Goal: Task Accomplishment & Management: Use online tool/utility

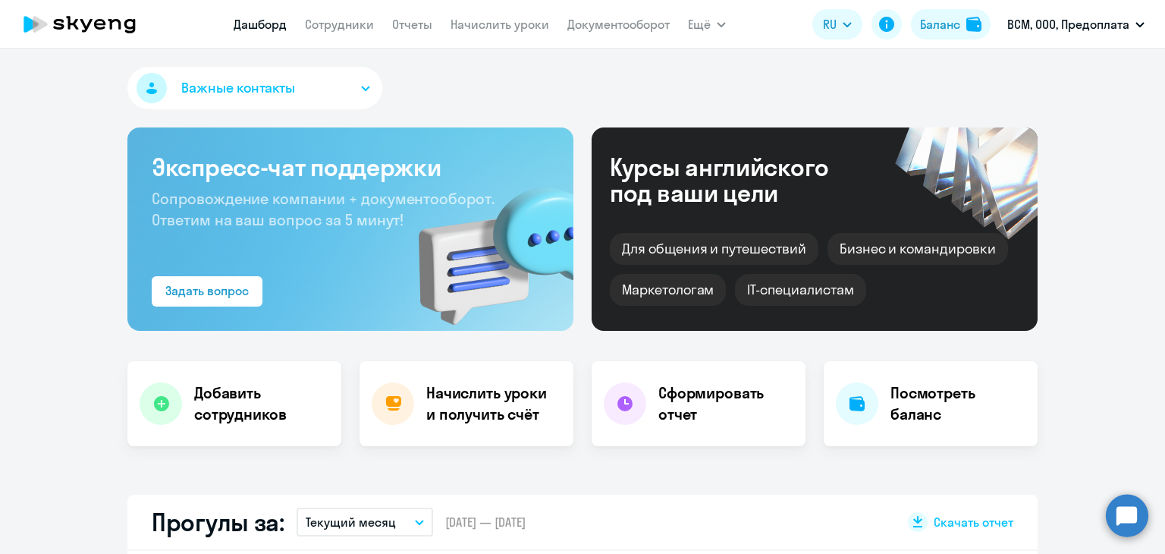
select select "30"
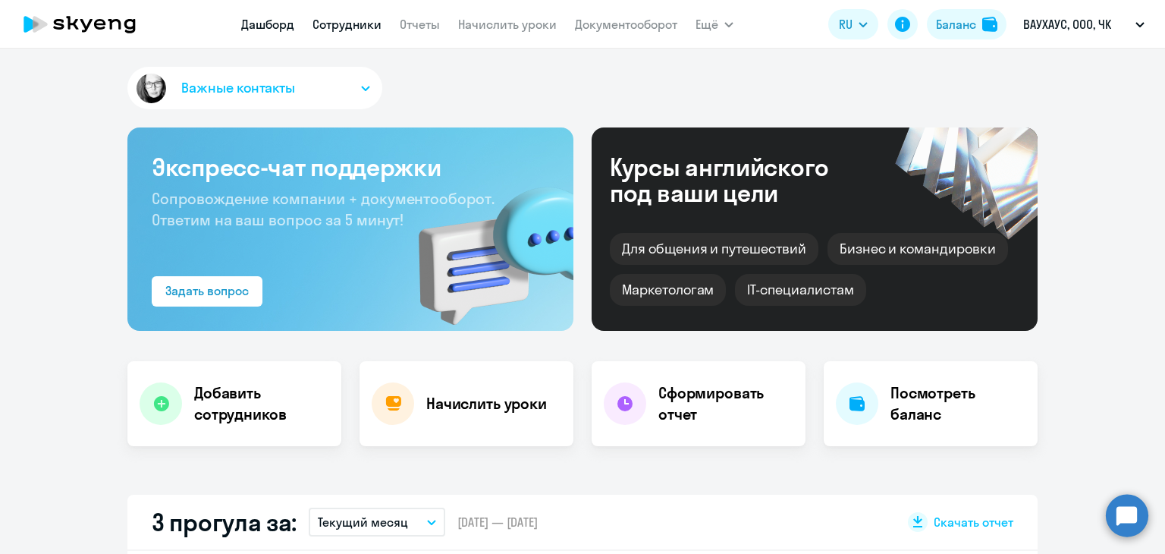
click at [331, 27] on link "Сотрудники" at bounding box center [347, 24] width 69 height 15
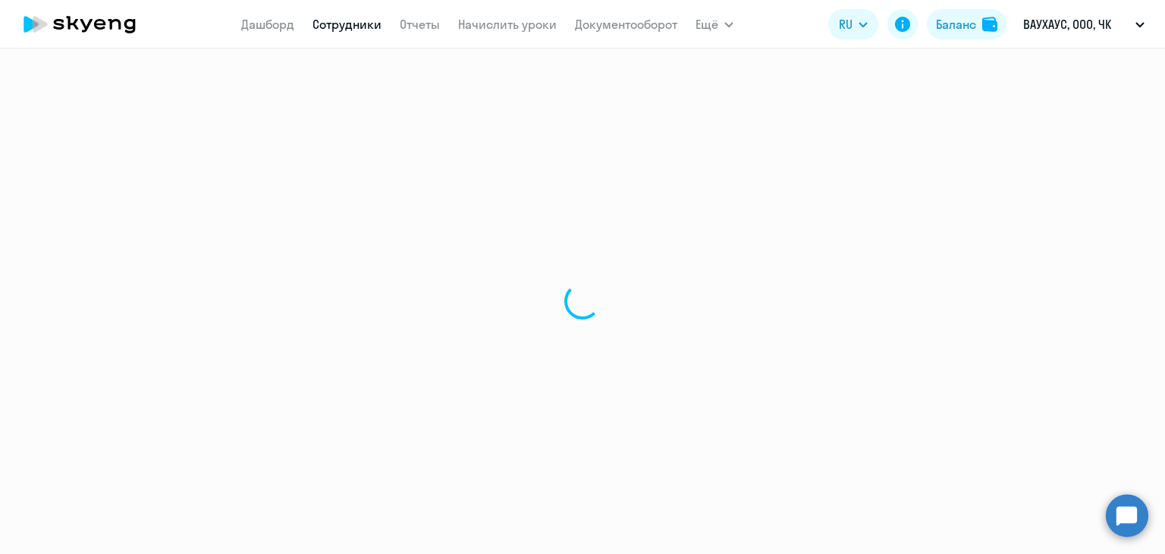
select select "30"
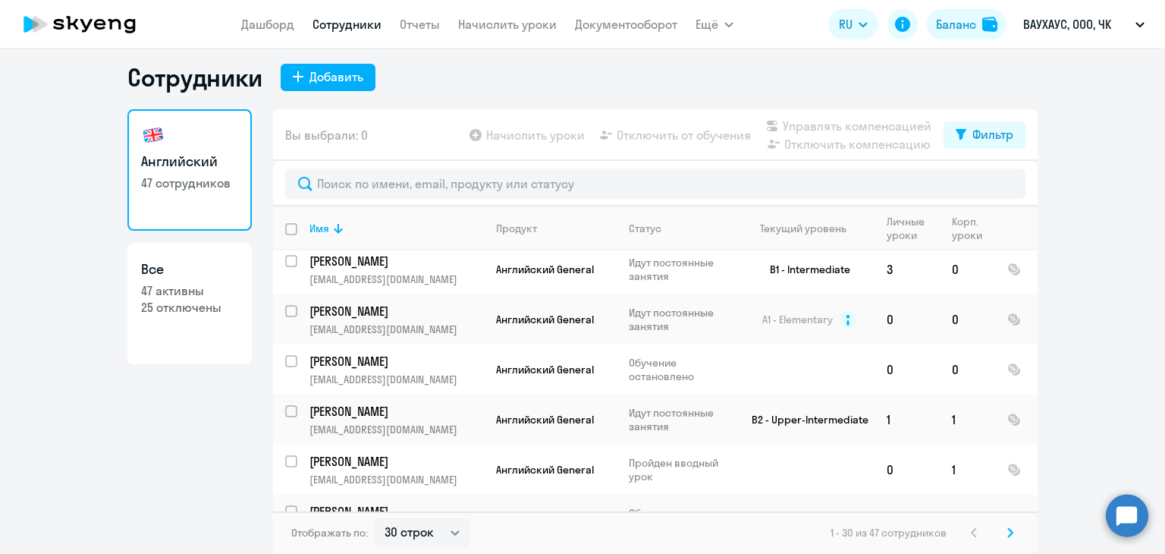
scroll to position [1250, 0]
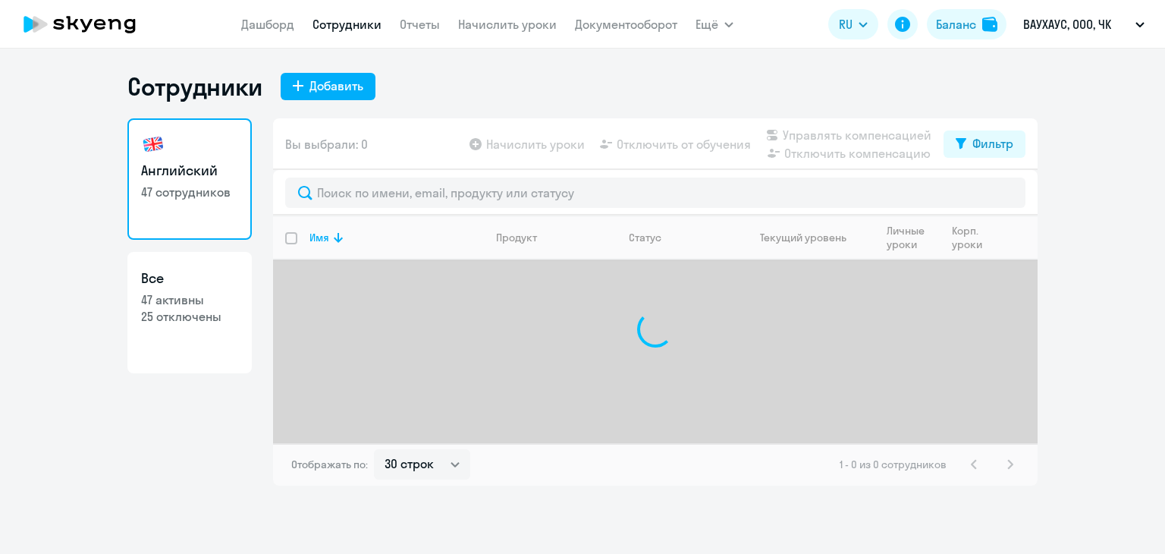
select select "30"
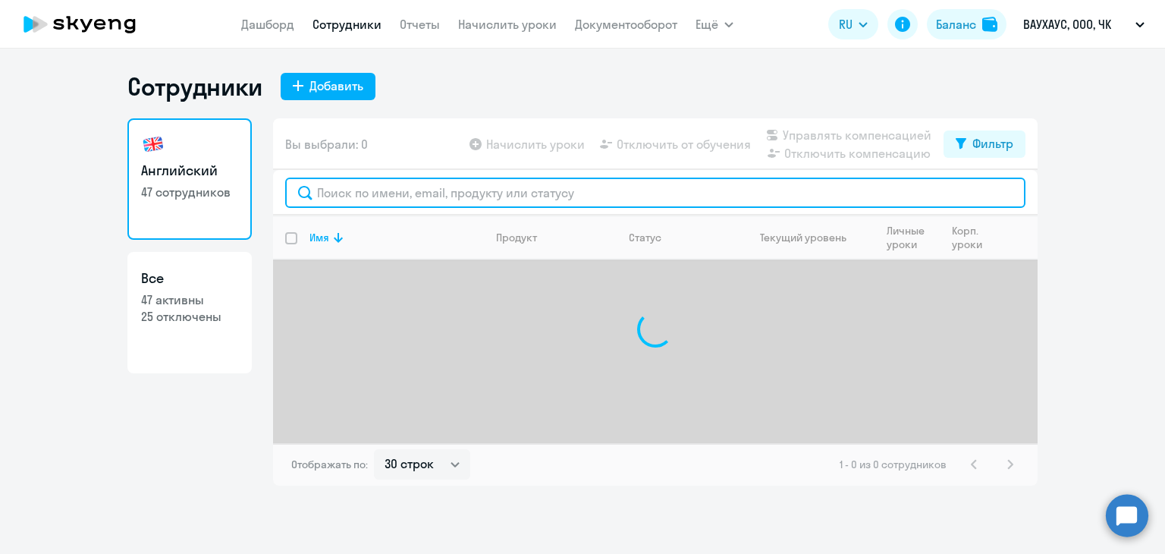
click at [382, 190] on input "text" at bounding box center [655, 192] width 740 height 30
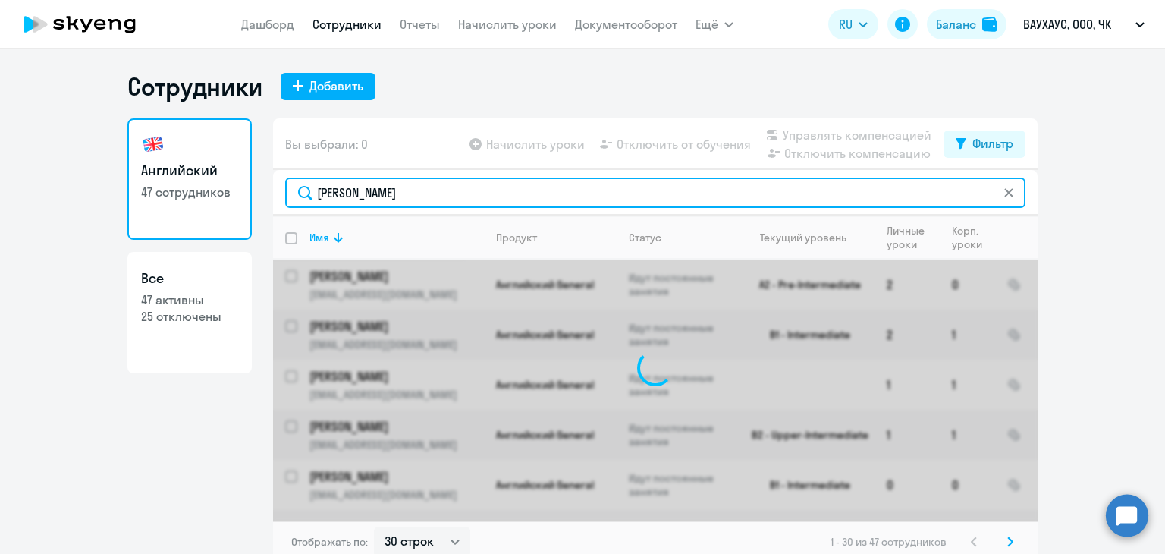
type input "алексей"
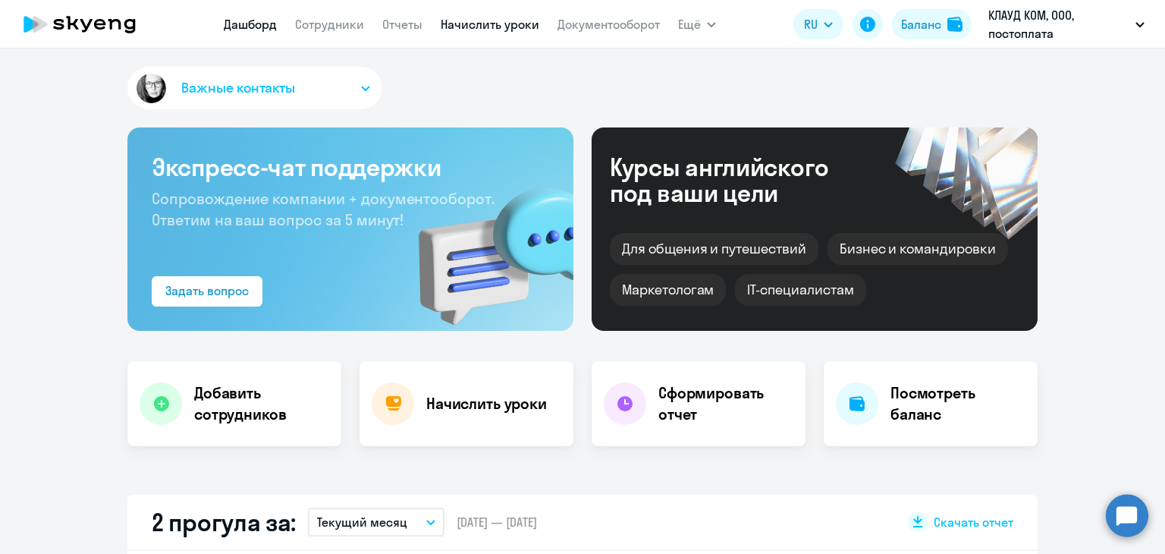
drag, startPoint x: 0, startPoint y: 0, endPoint x: 462, endPoint y: 16, distance: 462.2
click at [463, 17] on link "Начислить уроки" at bounding box center [490, 24] width 99 height 15
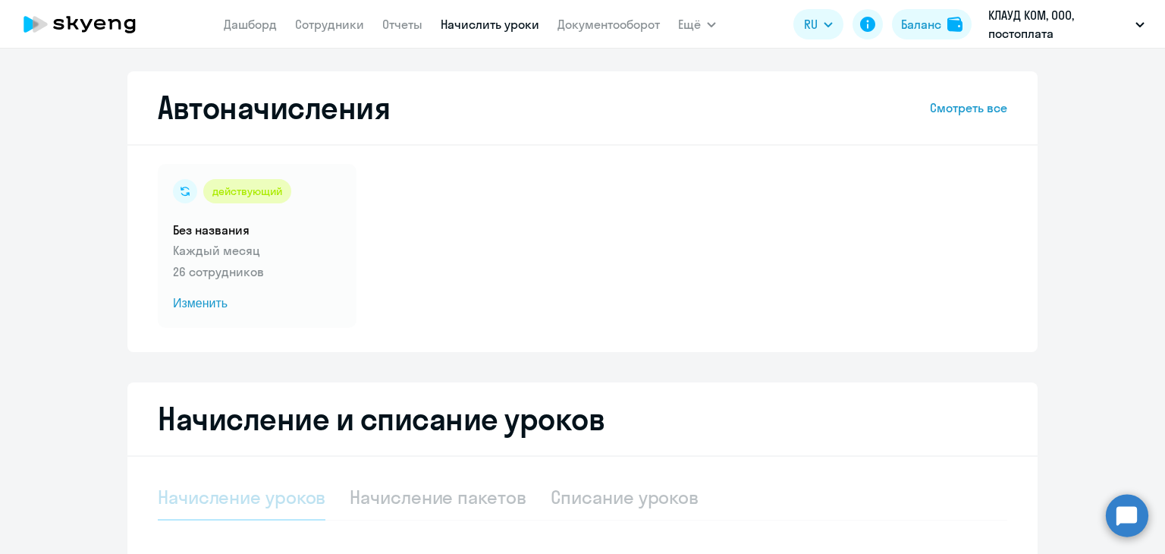
select select "10"
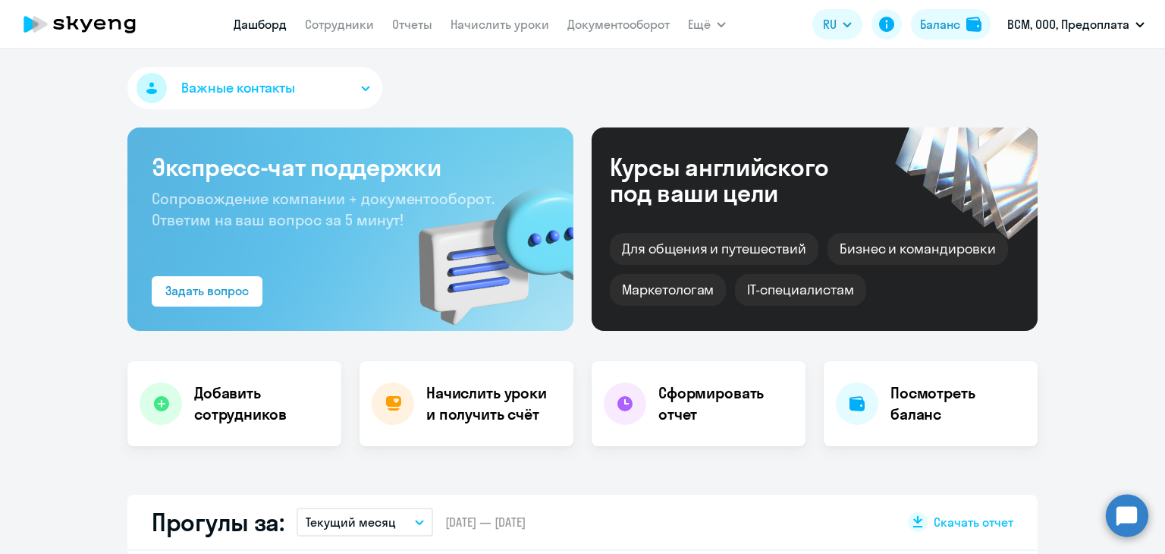
select select "30"
